Goal: Information Seeking & Learning: Learn about a topic

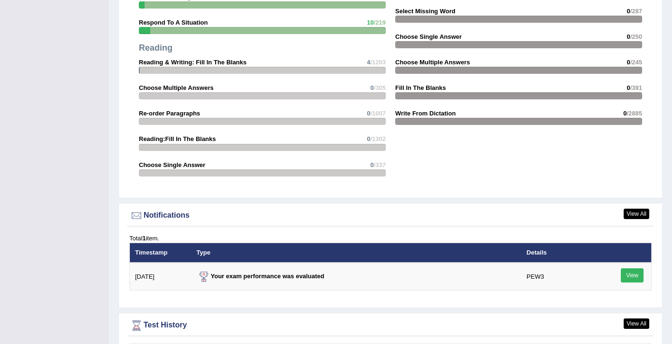
scroll to position [1075, 0]
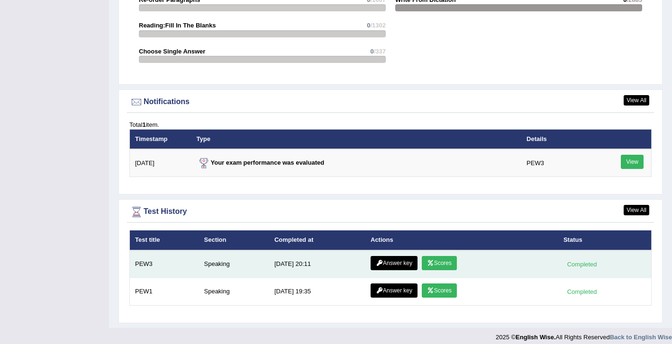
click at [444, 256] on link "Scores" at bounding box center [439, 263] width 35 height 14
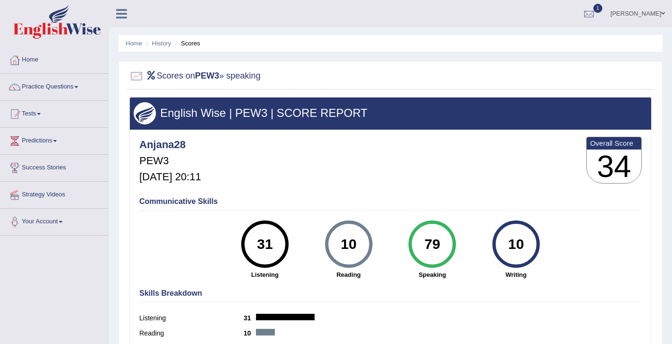
click at [618, 162] on h3 "34" at bounding box center [614, 167] width 54 height 34
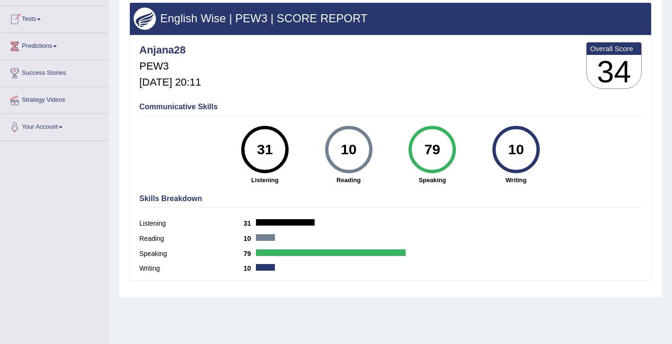
scroll to position [153, 0]
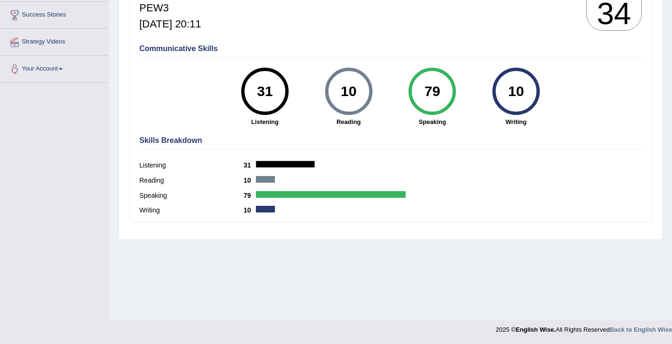
click at [277, 172] on div "Listening 31" at bounding box center [390, 166] width 502 height 15
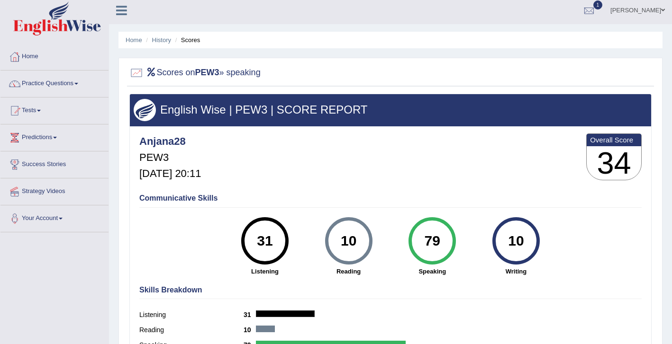
scroll to position [0, 0]
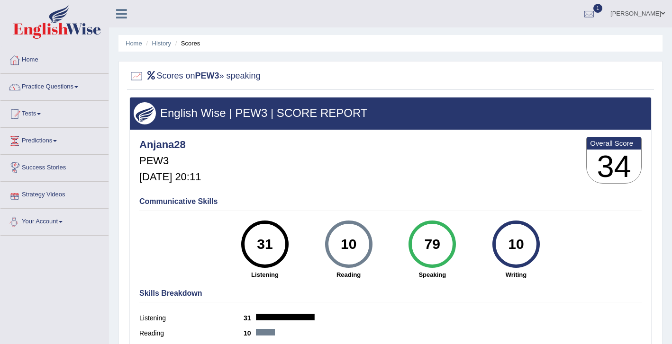
click at [420, 250] on div "79" at bounding box center [432, 245] width 35 height 40
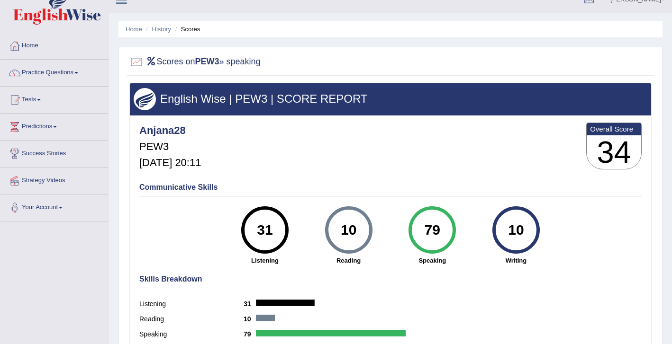
scroll to position [3, 0]
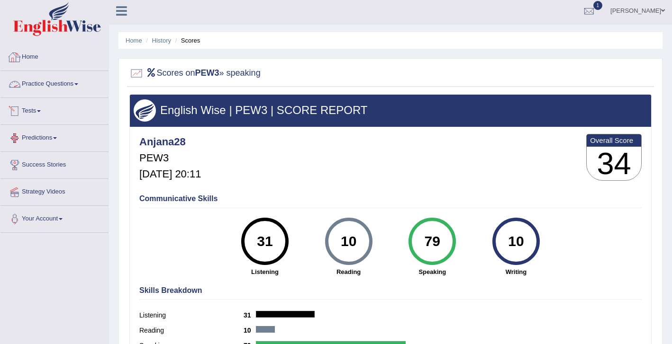
click at [34, 63] on link "Home" at bounding box center [54, 56] width 108 height 24
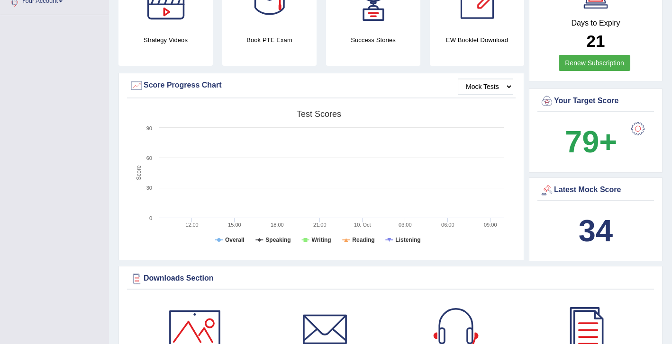
scroll to position [221, 0]
click at [493, 78] on select "Mock Tests" at bounding box center [485, 86] width 55 height 16
click at [458, 78] on select "Mock Tests" at bounding box center [485, 86] width 55 height 16
click at [314, 236] on tspan "Writing" at bounding box center [321, 239] width 19 height 7
click at [281, 236] on tspan "Speaking" at bounding box center [277, 239] width 25 height 7
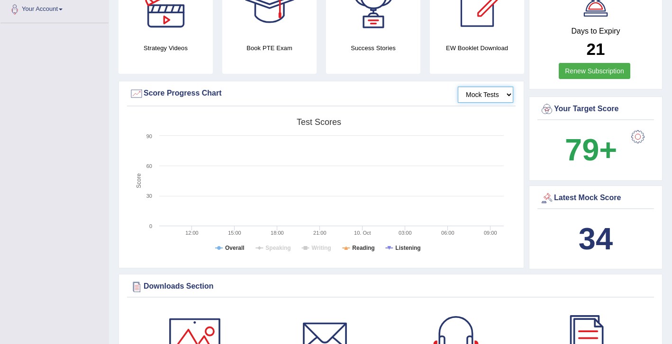
scroll to position [213, 0]
click at [139, 87] on div at bounding box center [136, 93] width 14 height 14
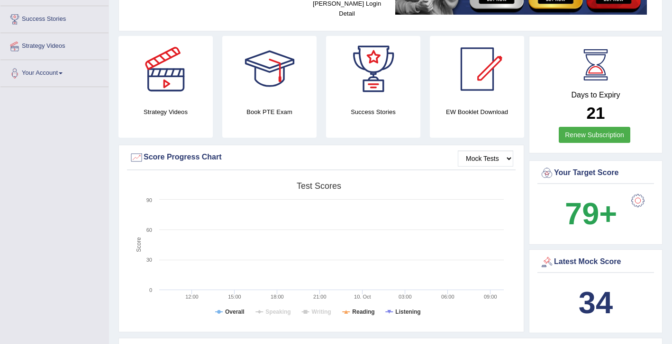
scroll to position [0, 0]
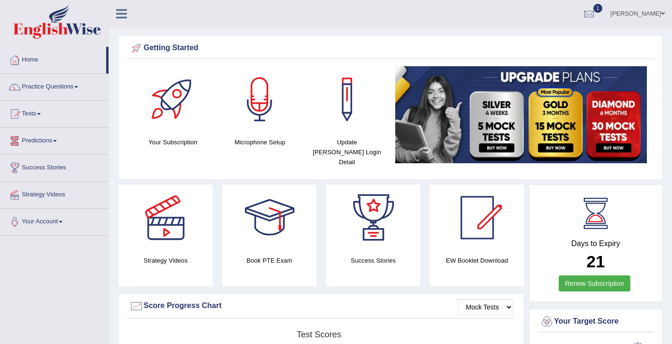
click at [36, 109] on link "Tests" at bounding box center [54, 113] width 108 height 24
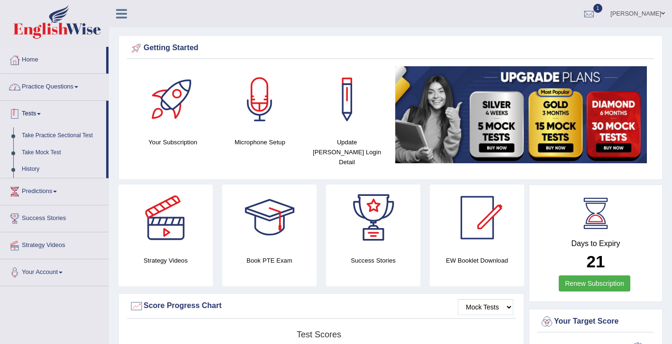
click at [60, 85] on link "Practice Questions" at bounding box center [54, 86] width 108 height 24
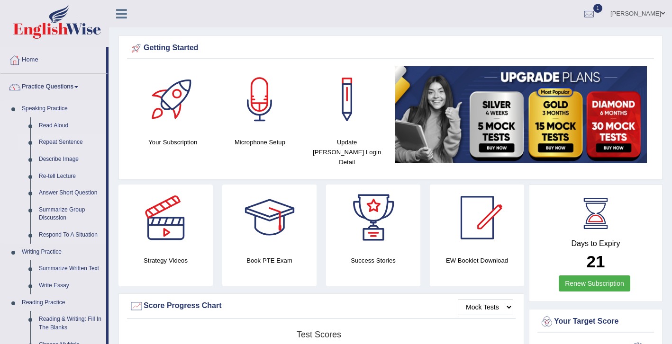
click at [72, 143] on link "Repeat Sentence" at bounding box center [71, 142] width 72 height 17
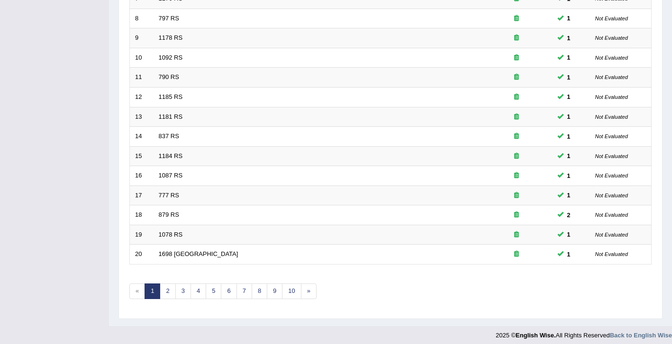
scroll to position [283, 0]
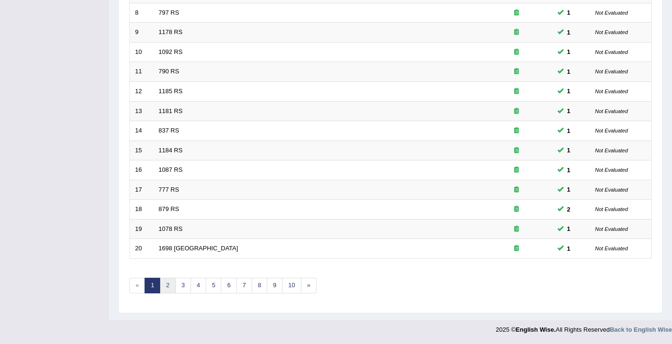
click at [172, 281] on link "2" at bounding box center [168, 286] width 16 height 16
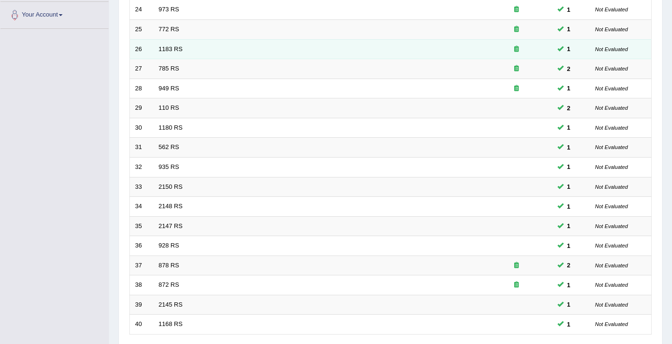
scroll to position [283, 0]
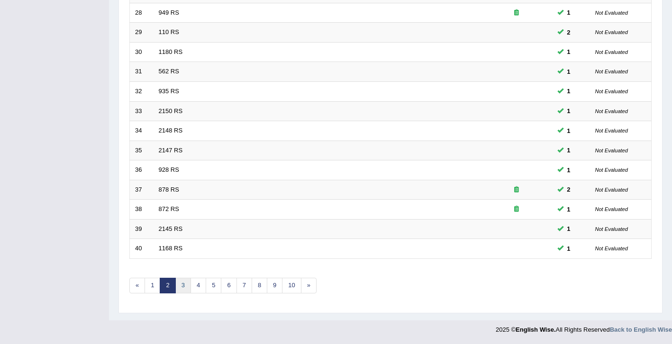
click at [183, 284] on link "3" at bounding box center [183, 286] width 16 height 16
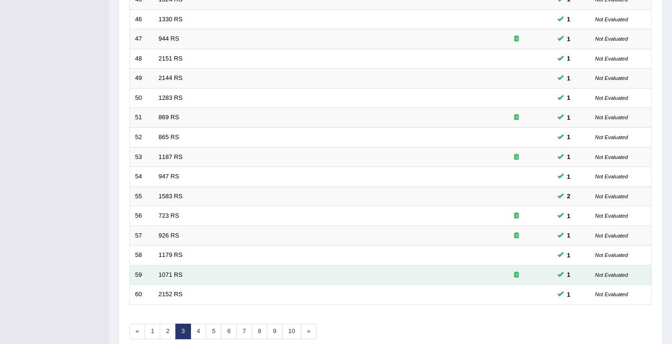
scroll to position [262, 0]
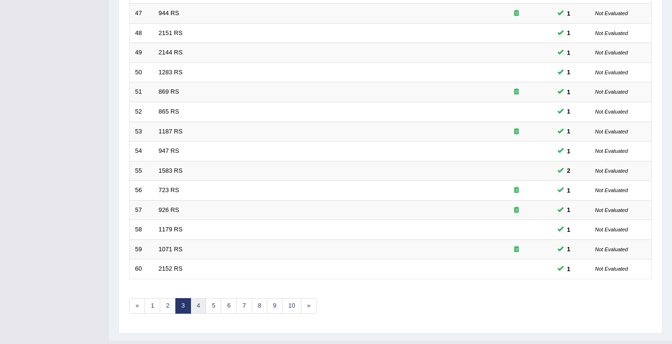
click at [197, 307] on link "4" at bounding box center [198, 306] width 16 height 16
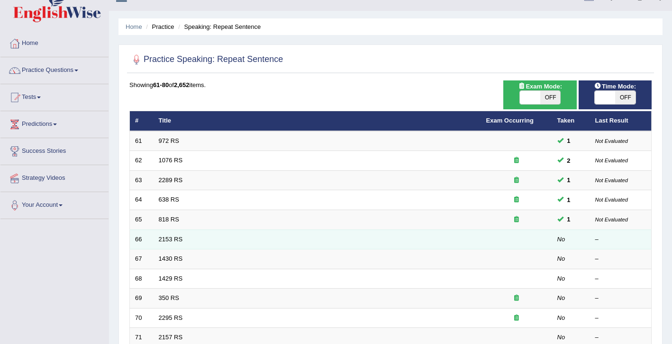
scroll to position [20, 0]
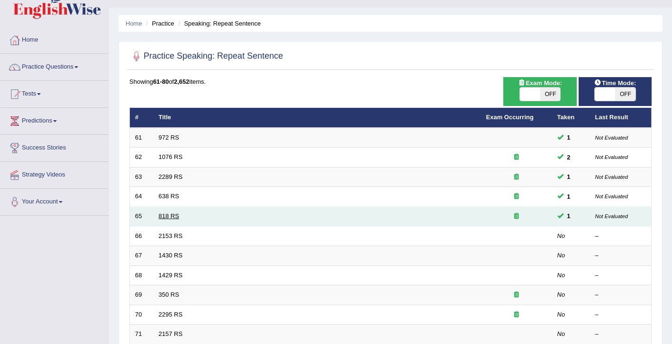
click at [164, 218] on link "818 RS" at bounding box center [169, 216] width 20 height 7
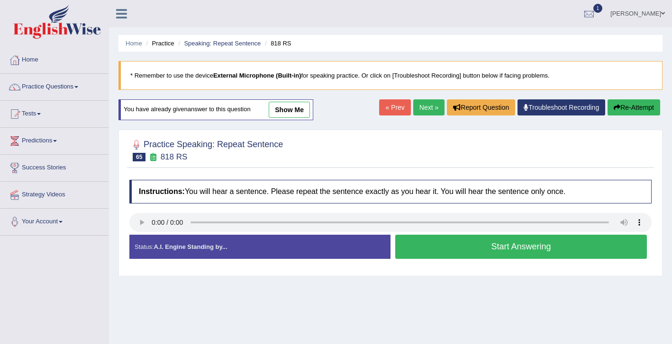
click at [464, 248] on button "Start Answering" at bounding box center [521, 247] width 252 height 24
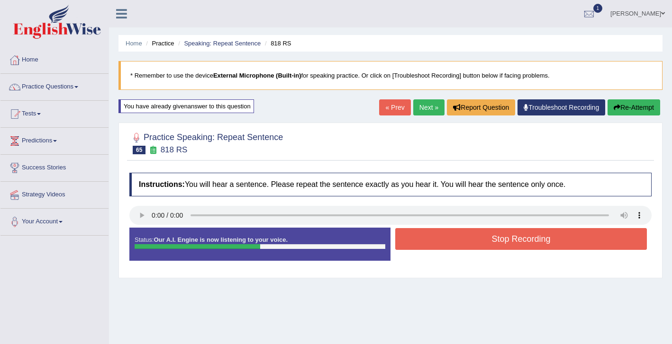
click at [633, 108] on button "Re-Attempt" at bounding box center [633, 107] width 53 height 16
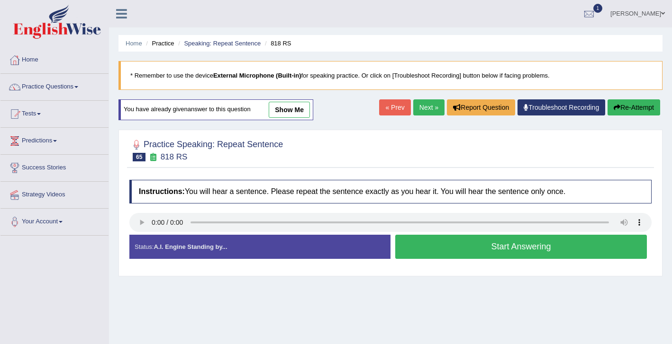
click at [514, 248] on button "Start Answering" at bounding box center [521, 247] width 252 height 24
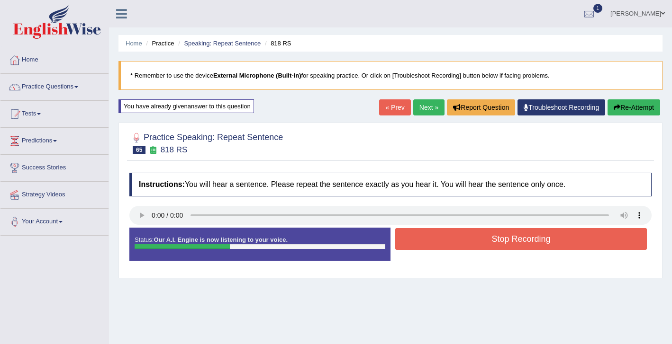
click at [514, 248] on button "Stop Recording" at bounding box center [521, 239] width 252 height 22
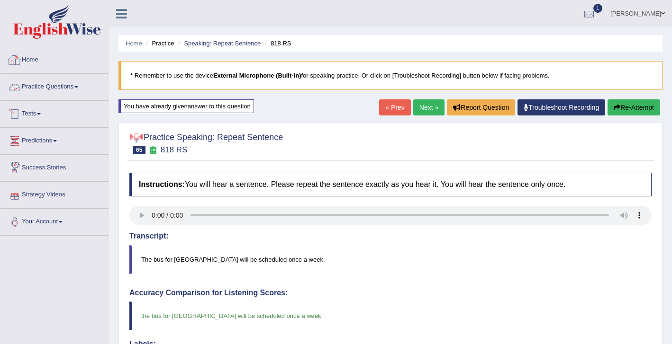
click at [38, 60] on link "Home" at bounding box center [54, 59] width 108 height 24
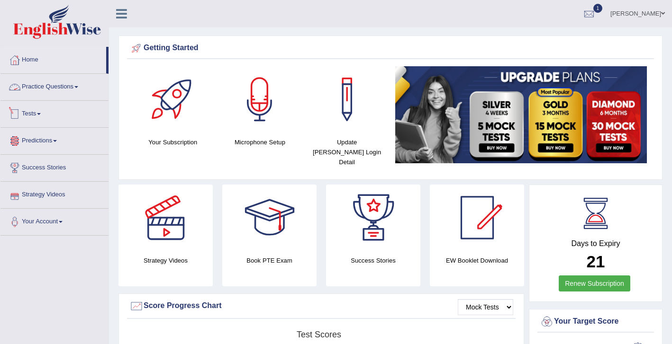
click at [46, 84] on link "Practice Questions" at bounding box center [54, 86] width 108 height 24
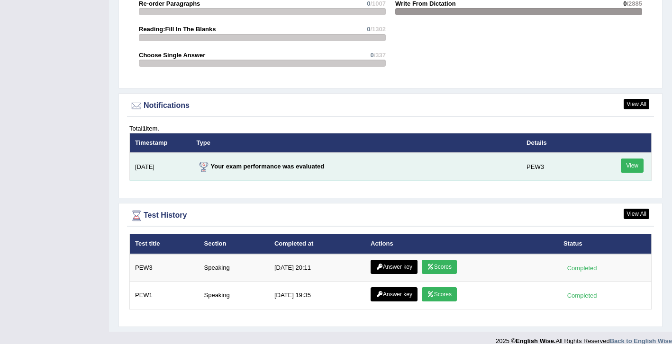
scroll to position [1075, 0]
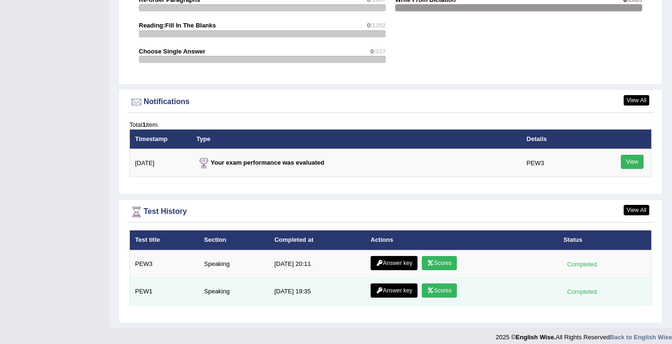
click at [447, 284] on link "Scores" at bounding box center [439, 291] width 35 height 14
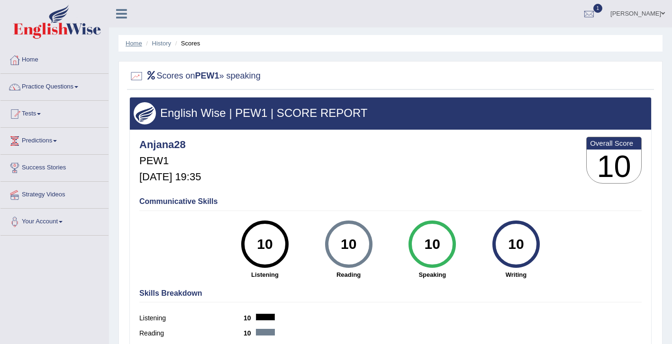
click at [128, 41] on link "Home" at bounding box center [134, 43] width 17 height 7
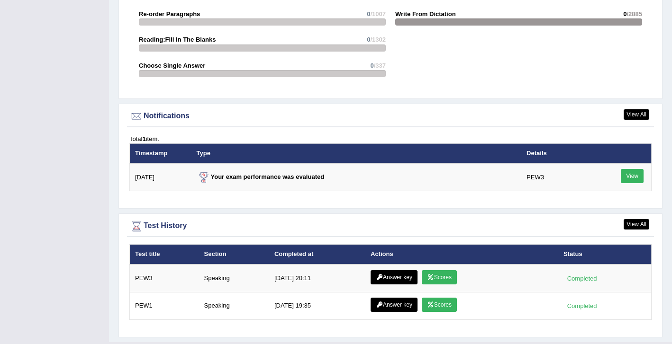
scroll to position [1075, 0]
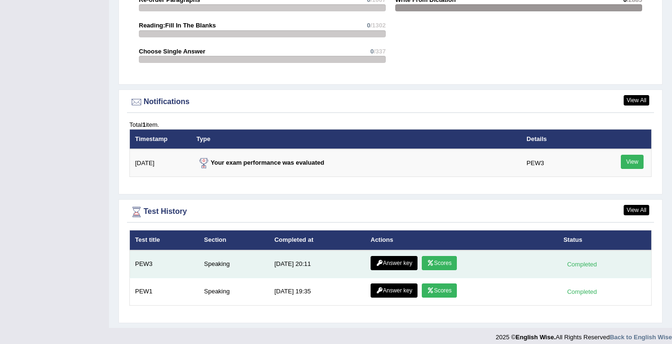
click at [451, 256] on link "Scores" at bounding box center [439, 263] width 35 height 14
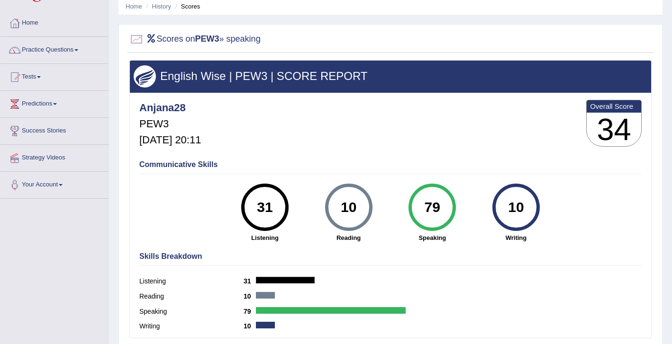
scroll to position [38, 0]
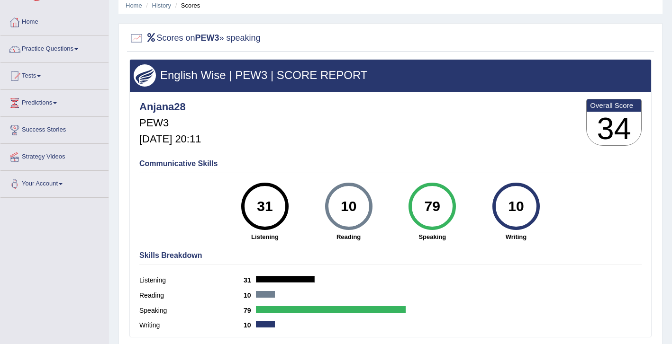
drag, startPoint x: 578, startPoint y: 281, endPoint x: 135, endPoint y: 5, distance: 521.4
click at [135, 5] on link "Home" at bounding box center [134, 5] width 17 height 7
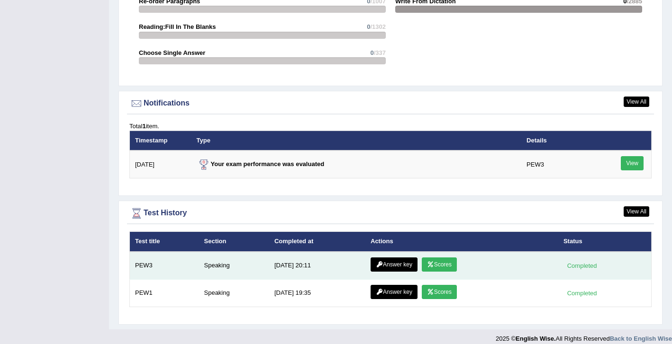
scroll to position [1075, 0]
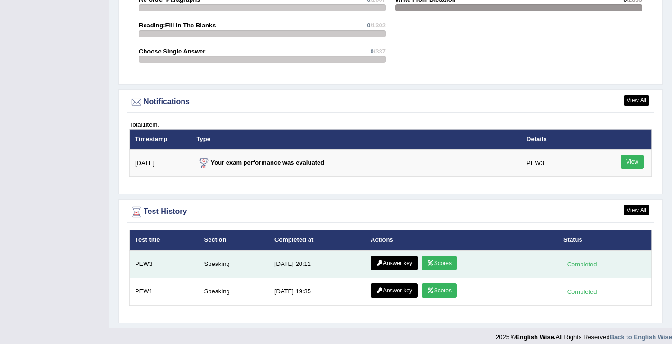
click at [401, 257] on link "Answer key" at bounding box center [393, 263] width 47 height 14
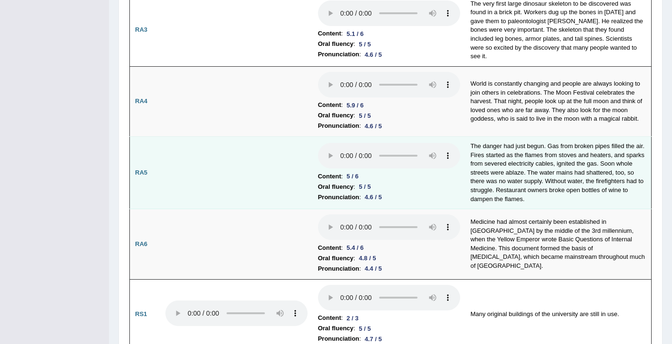
scroll to position [350, 0]
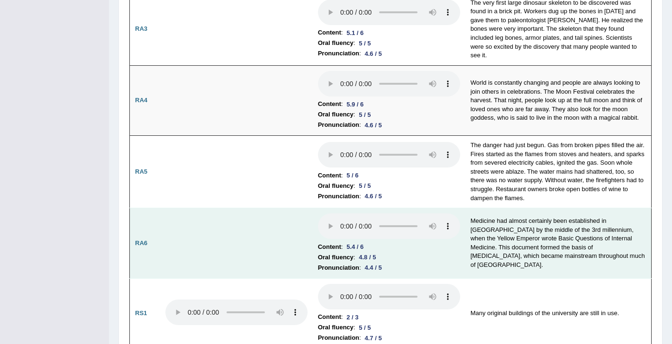
click at [316, 228] on td "Content : 5.4 / 6 Oral fluency : 4.8 / 5 Pronunciation : 4.4 / 5" at bounding box center [389, 243] width 153 height 71
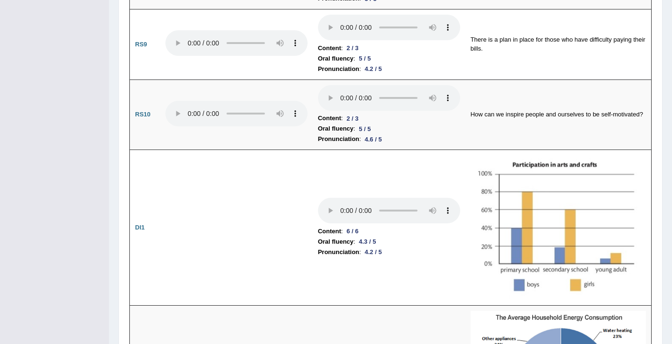
scroll to position [1183, 0]
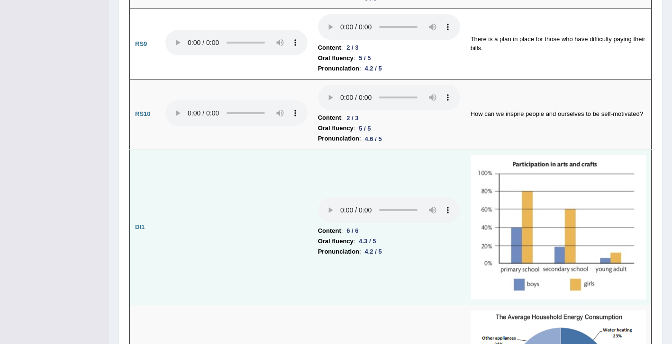
drag, startPoint x: 663, startPoint y: 318, endPoint x: 361, endPoint y: 273, distance: 305.5
click at [361, 273] on td "Content : 6 / 6 Oral fluency : 4.3 / 5 Pronunciation : 4.2 / 5" at bounding box center [389, 228] width 153 height 156
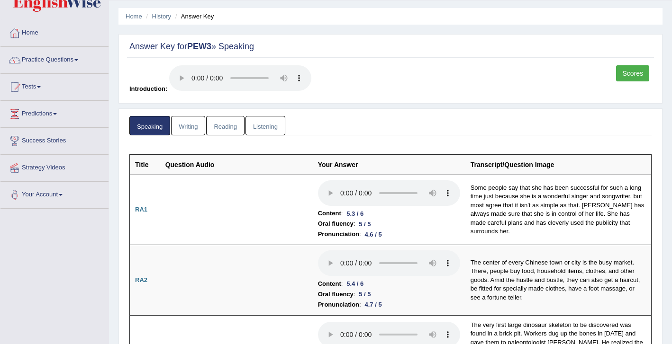
scroll to position [21, 0]
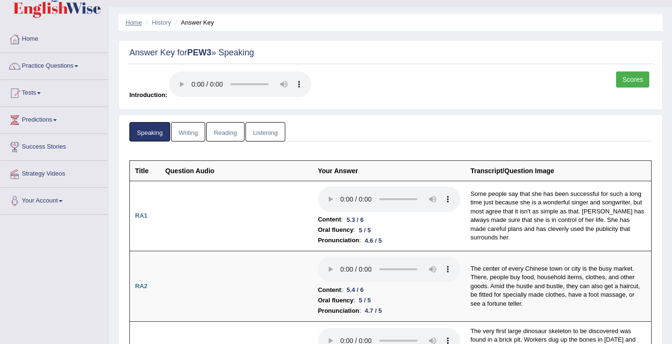
click at [129, 20] on link "Home" at bounding box center [134, 22] width 17 height 7
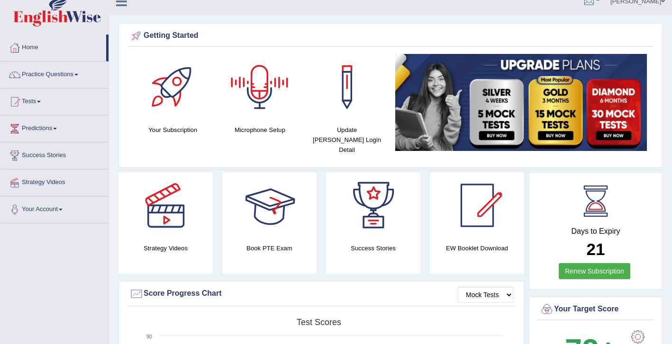
scroll to position [19, 0]
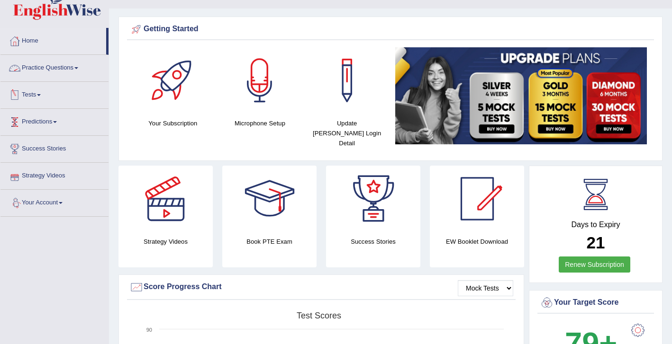
click at [57, 67] on link "Practice Questions" at bounding box center [54, 67] width 108 height 24
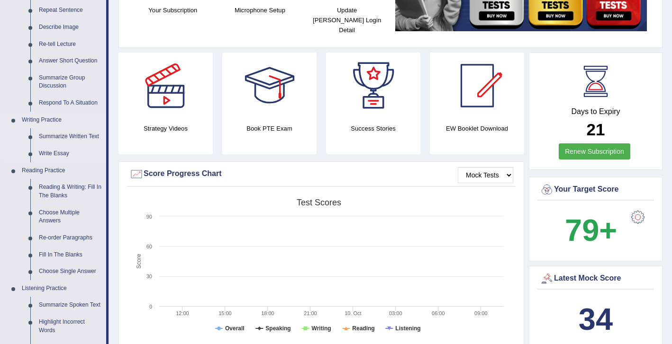
scroll to position [133, 0]
click at [63, 184] on link "Reading & Writing: Fill In The Blanks" at bounding box center [71, 191] width 72 height 25
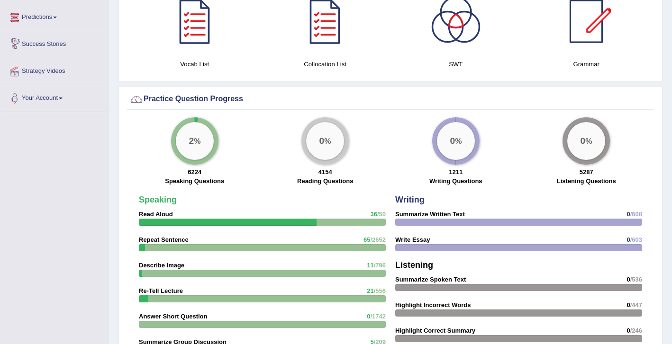
scroll to position [570, 0]
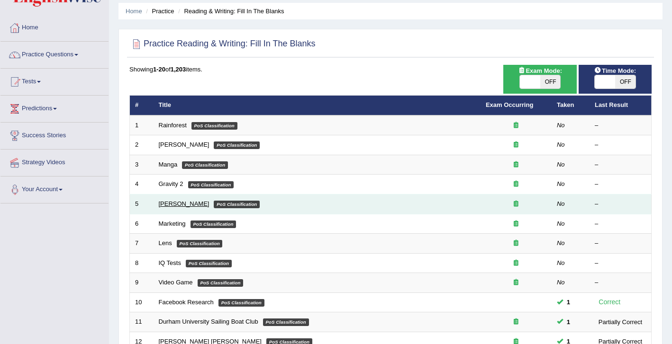
scroll to position [38, 0]
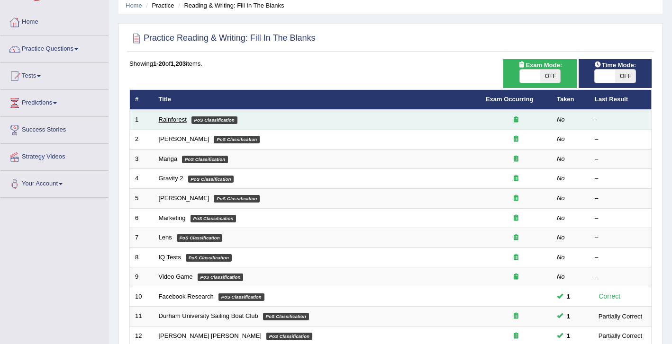
click at [177, 117] on link "Rainforest" at bounding box center [173, 119] width 28 height 7
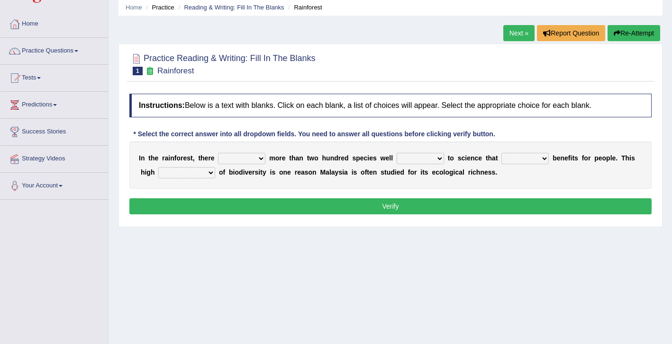
scroll to position [38, 0]
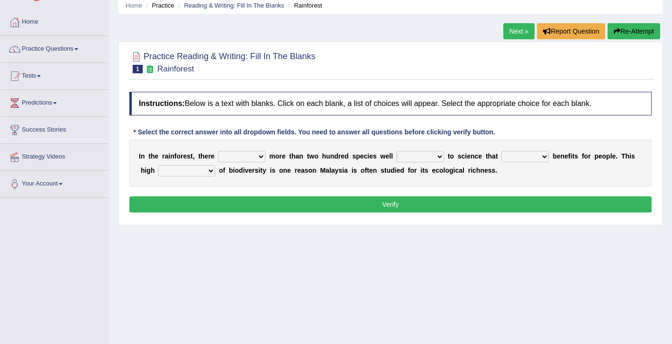
click at [263, 153] on select "have can be has is" at bounding box center [241, 156] width 47 height 11
click at [258, 155] on select "have can be has is" at bounding box center [241, 156] width 47 height 11
select select "can be"
click at [218, 151] on select "have can be has is" at bounding box center [241, 156] width 47 height 11
click at [439, 146] on div "I n t h e r a i n f o r e s t , t h e r e have can be has is m o r e t h a n t …" at bounding box center [390, 163] width 522 height 47
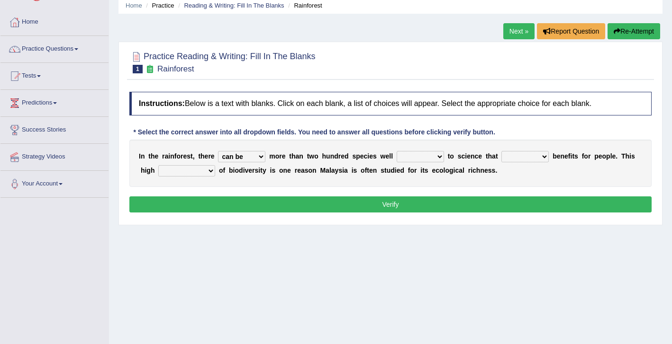
click at [429, 155] on select "knowing known knew know" at bounding box center [420, 156] width 47 height 11
select select "known"
click at [397, 151] on select "knowing known knew know" at bounding box center [420, 156] width 47 height 11
click at [543, 152] on select "contain contained containing contains" at bounding box center [524, 156] width 47 height 11
select select "contain"
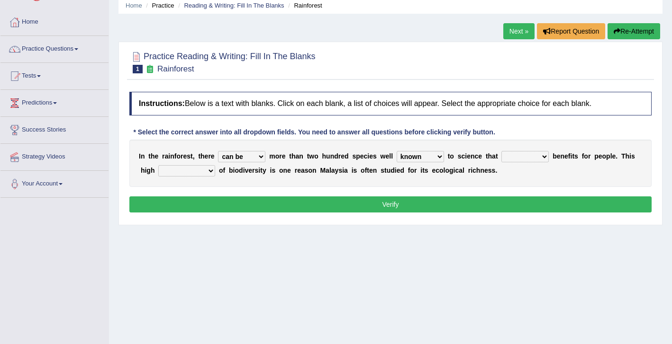
click at [502, 151] on select "contain contained containing contains" at bounding box center [524, 156] width 47 height 11
click at [534, 165] on div "I n t h e r a i n f o r e s t , t h e r e have can be has is m o r e t h a n t …" at bounding box center [390, 163] width 522 height 47
click at [206, 167] on select "condensation conjunction continuity complexity" at bounding box center [186, 170] width 57 height 11
select select "condensation"
click at [158, 165] on select "condensation conjunction continuity complexity" at bounding box center [186, 170] width 57 height 11
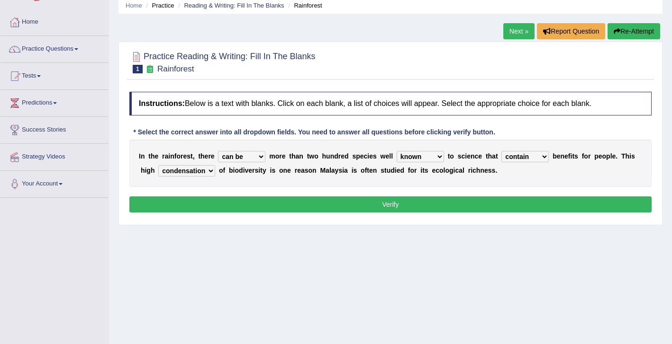
click at [414, 201] on button "Verify" at bounding box center [390, 205] width 522 height 16
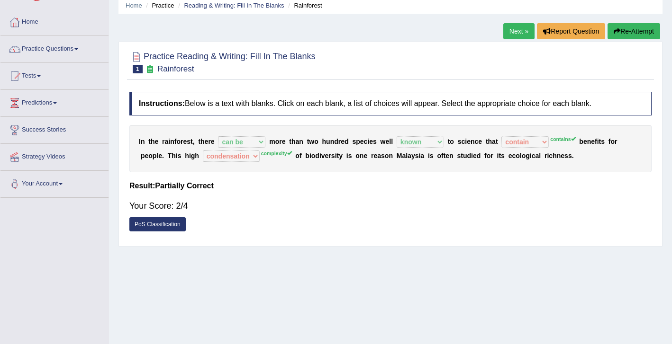
drag, startPoint x: 443, startPoint y: 233, endPoint x: 442, endPoint y: 224, distance: 9.0
click at [443, 233] on div "PoS Classification" at bounding box center [390, 225] width 522 height 17
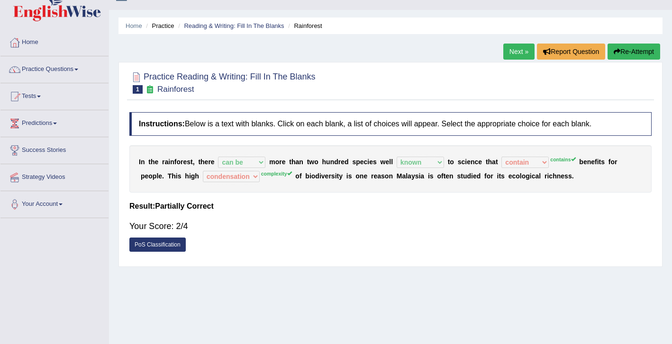
scroll to position [0, 0]
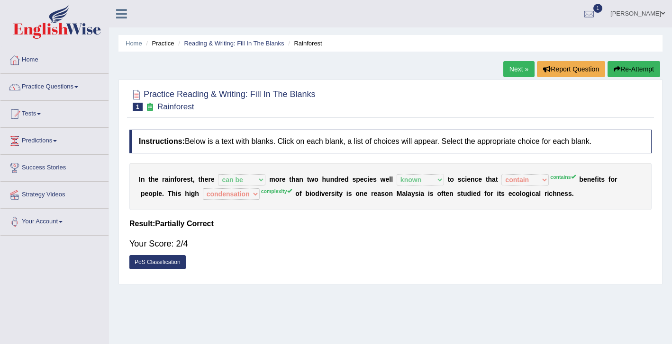
click at [507, 72] on link "Next »" at bounding box center [518, 69] width 31 height 16
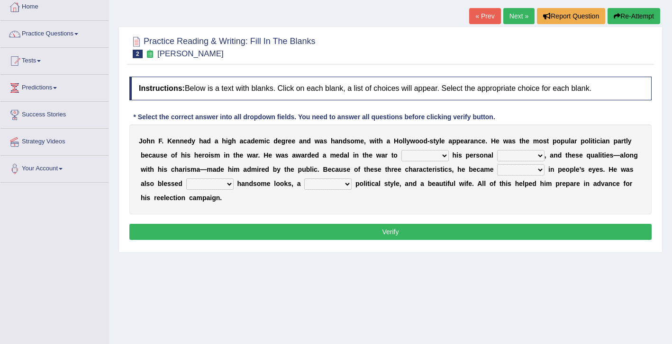
scroll to position [57, 0]
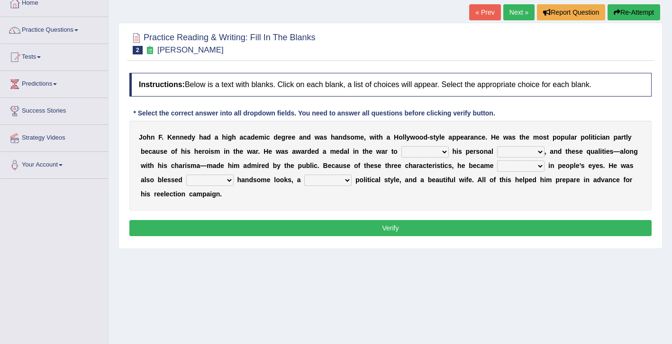
click at [439, 153] on select "prove show evidence upthrow" at bounding box center [424, 151] width 47 height 11
select select "show"
click at [402, 146] on select "prove show evidence upthrow" at bounding box center [424, 151] width 47 height 11
click at [506, 154] on select "passion courage charm liking" at bounding box center [520, 151] width 47 height 11
select select "courage"
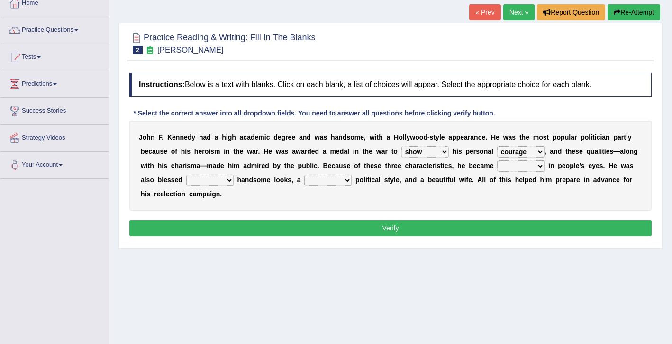
click at [497, 146] on select "passion courage charm liking" at bounding box center [520, 151] width 47 height 11
click at [541, 149] on select "passion courage charm liking" at bounding box center [520, 151] width 47 height 11
click at [521, 168] on select "iconic ironic identical impotent" at bounding box center [520, 166] width 47 height 11
select select "iconic"
click at [498, 161] on select "iconic ironic identical impotent" at bounding box center [520, 166] width 47 height 11
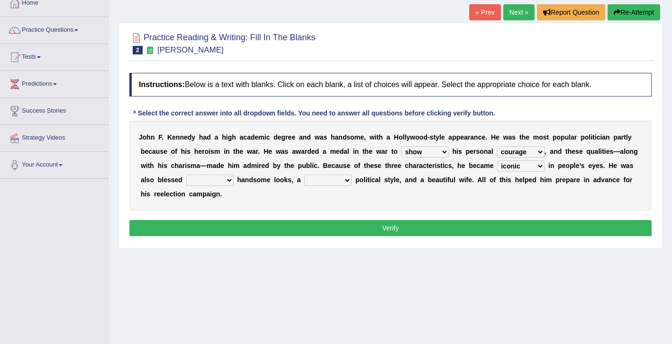
click at [212, 183] on select "with in upon to" at bounding box center [209, 180] width 47 height 11
select select "with"
click at [186, 175] on select "with in upon to" at bounding box center [209, 180] width 47 height 11
click at [310, 181] on select "mending mends mended mend" at bounding box center [327, 180] width 47 height 11
click at [317, 183] on select "mending mends mended mend" at bounding box center [327, 180] width 47 height 11
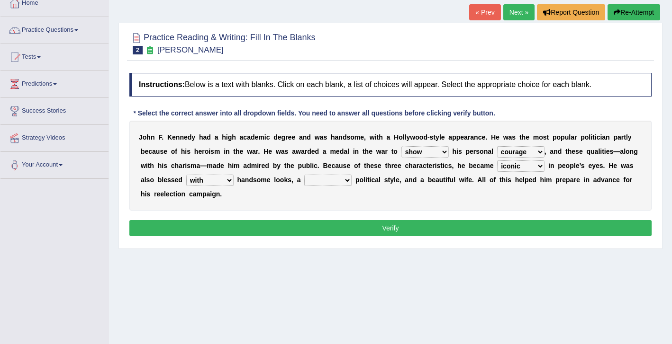
select select "mended"
click at [304, 175] on select "mending mends mended mend" at bounding box center [327, 180] width 47 height 11
click at [429, 153] on select "prove show evidence upthrow" at bounding box center [424, 151] width 47 height 11
click at [402, 146] on select "prove show evidence upthrow" at bounding box center [424, 151] width 47 height 11
click at [463, 227] on button "Verify" at bounding box center [390, 228] width 522 height 16
